Goal: Information Seeking & Learning: Understand process/instructions

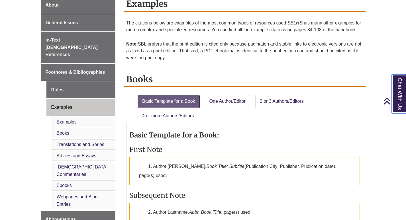
scroll to position [228, 0]
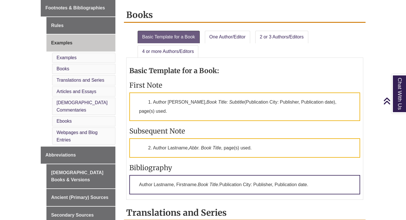
drag, startPoint x: 154, startPoint y: 108, endPoint x: 204, endPoint y: 120, distance: 51.7
click at [204, 120] on p "1. Author [PERSON_NAME], Book Title: Subtitle (Publication City: Publisher, Pub…" at bounding box center [244, 107] width 231 height 28
copy p "Author [PERSON_NAME], Book Title: Subtitle (Publication City: Publisher, Public…"
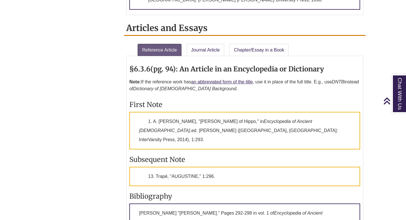
scroll to position [627, 0]
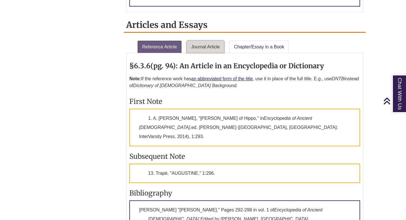
click at [214, 41] on link "Journal Article" at bounding box center [206, 47] width 38 height 13
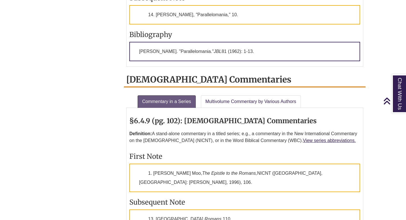
scroll to position [855, 0]
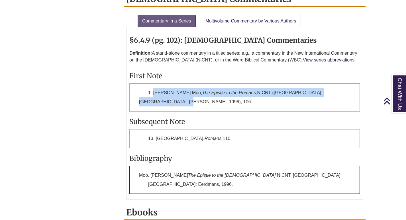
drag, startPoint x: 154, startPoint y: 71, endPoint x: 350, endPoint y: 71, distance: 196.3
click at [350, 83] on p "1. [PERSON_NAME] Moo, The Epistle to the [DEMOGRAPHIC_DATA], NICNT ([GEOGRAPHIC…" at bounding box center [244, 97] width 231 height 28
copy p "[PERSON_NAME] Moo, The Epistle to the [DEMOGRAPHIC_DATA], NICNT ([GEOGRAPHIC_DA…"
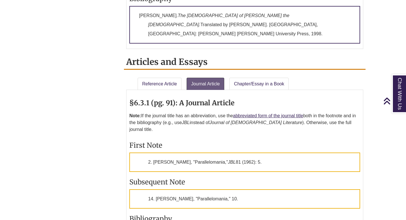
scroll to position [598, 0]
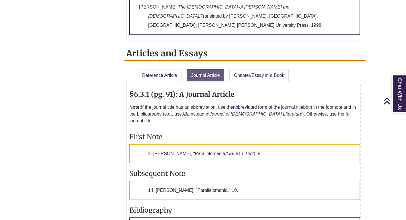
drag, startPoint x: 153, startPoint y: 136, endPoint x: 264, endPoint y: 141, distance: 111.5
click at [264, 144] on p "2. [PERSON_NAME], "Parallelomania," JBL 81 (1962): 5." at bounding box center [244, 153] width 231 height 19
copy p "[PERSON_NAME], "Parallelomania," JBL 81 (1962): 5."
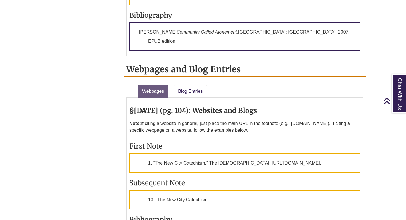
scroll to position [1225, 0]
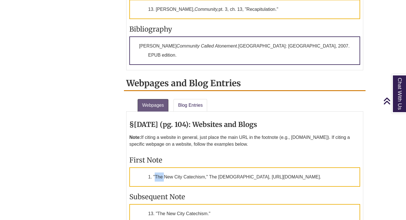
drag, startPoint x: 154, startPoint y: 130, endPoint x: 165, endPoint y: 136, distance: 12.0
click at [165, 167] on p "1. "The New City Catechism," The [DEMOGRAPHIC_DATA], [URL][DOMAIN_NAME]." at bounding box center [244, 176] width 231 height 19
click at [161, 167] on p "1. "The New City Catechism," The [DEMOGRAPHIC_DATA], [URL][DOMAIN_NAME]." at bounding box center [244, 176] width 231 height 19
drag, startPoint x: 154, startPoint y: 130, endPoint x: 167, endPoint y: 139, distance: 15.9
click at [167, 167] on p "1. "The New City Catechism," The [DEMOGRAPHIC_DATA], [URL][DOMAIN_NAME]." at bounding box center [244, 176] width 231 height 19
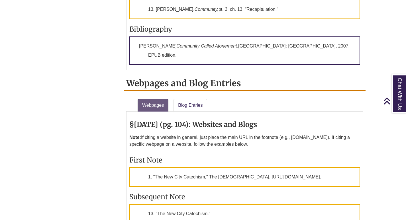
copy p ""The New City Catechism," The [DEMOGRAPHIC_DATA] Coalition, [URL][DOMAIN_NAME]."
